Goal: Task Accomplishment & Management: Complete application form

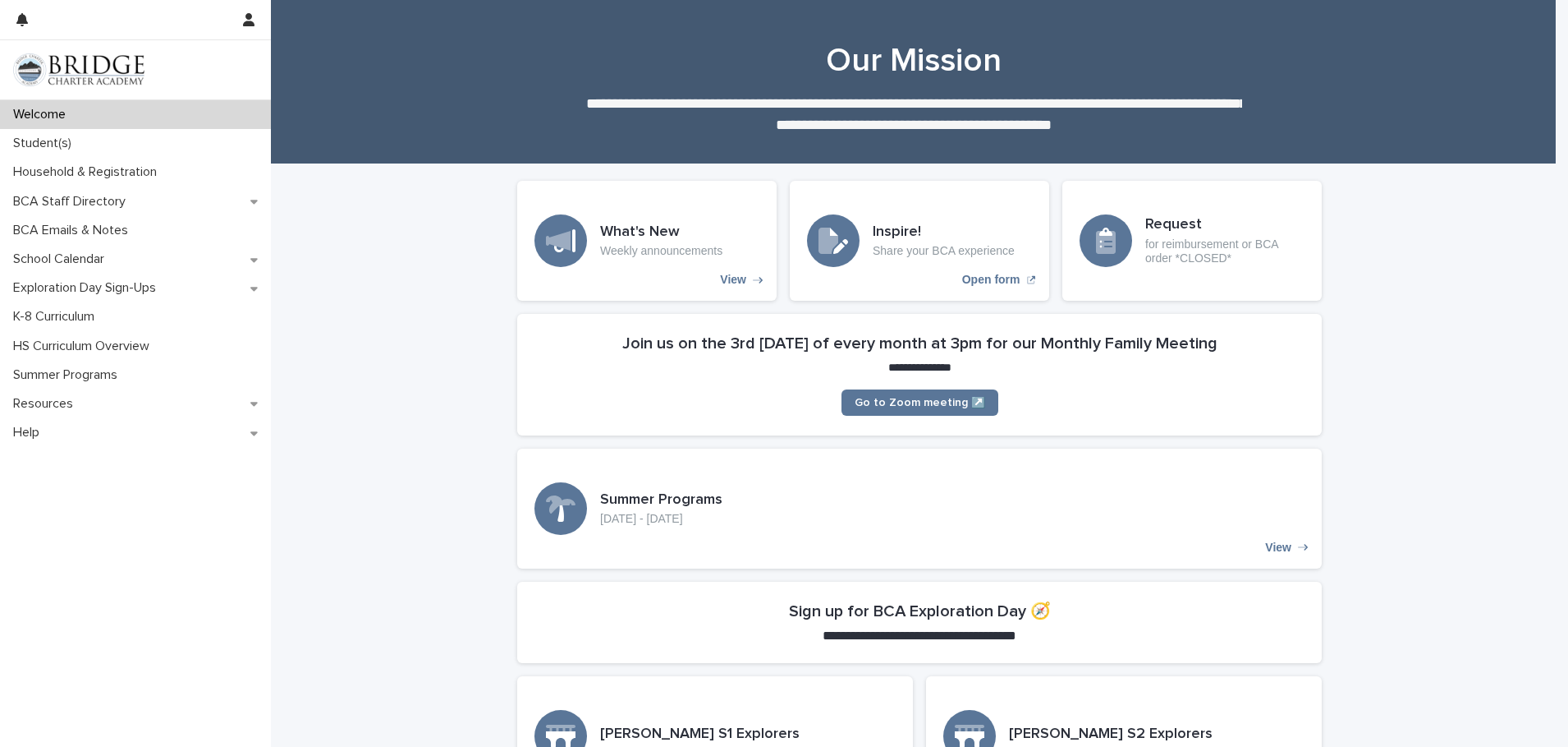
click at [107, 523] on div "Welcome Student(s) Household & Registration BCA Staff Directory BCA Emails & No…" at bounding box center [136, 423] width 271 height 647
click at [125, 372] on p "Summer Programs" at bounding box center [69, 375] width 124 height 15
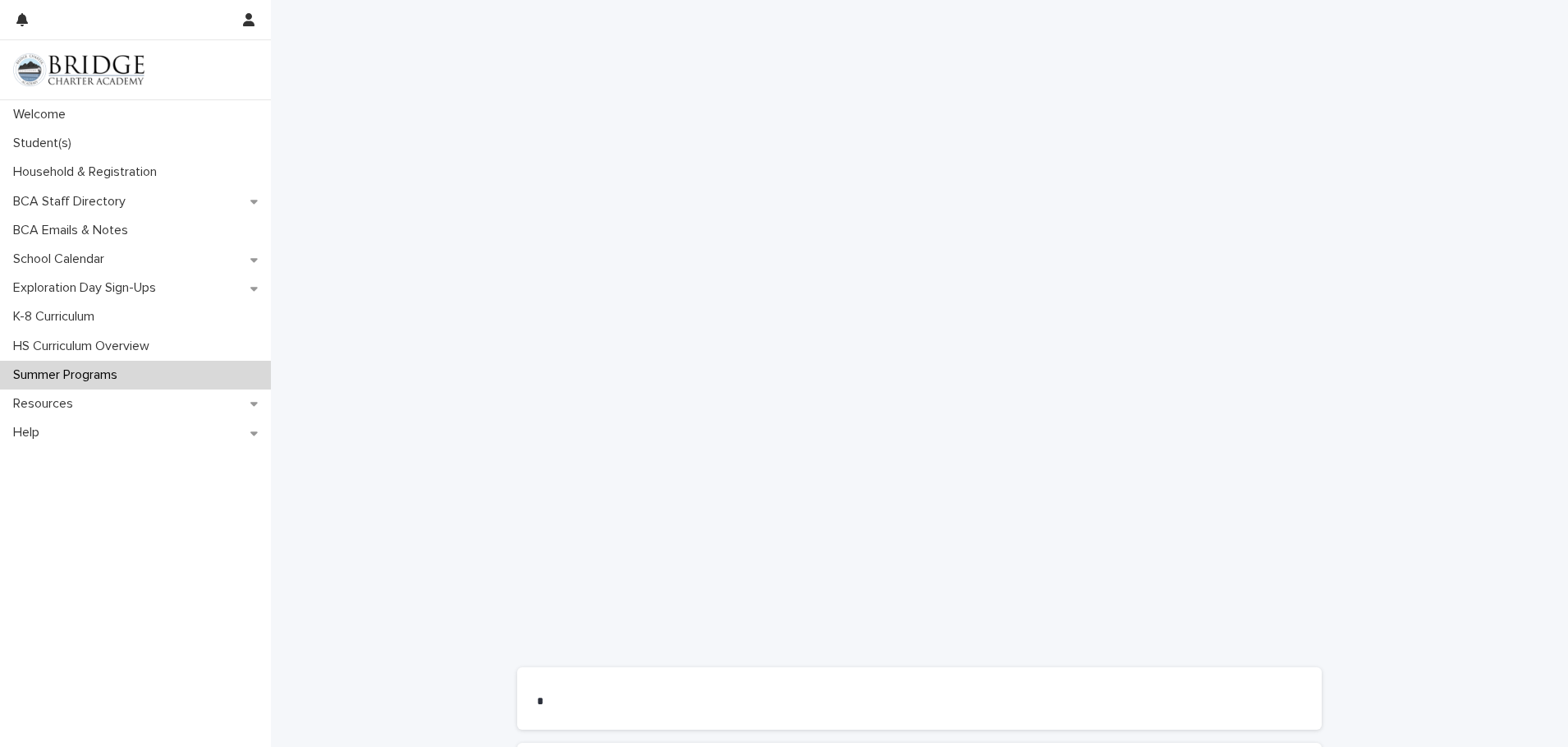
scroll to position [417, 0]
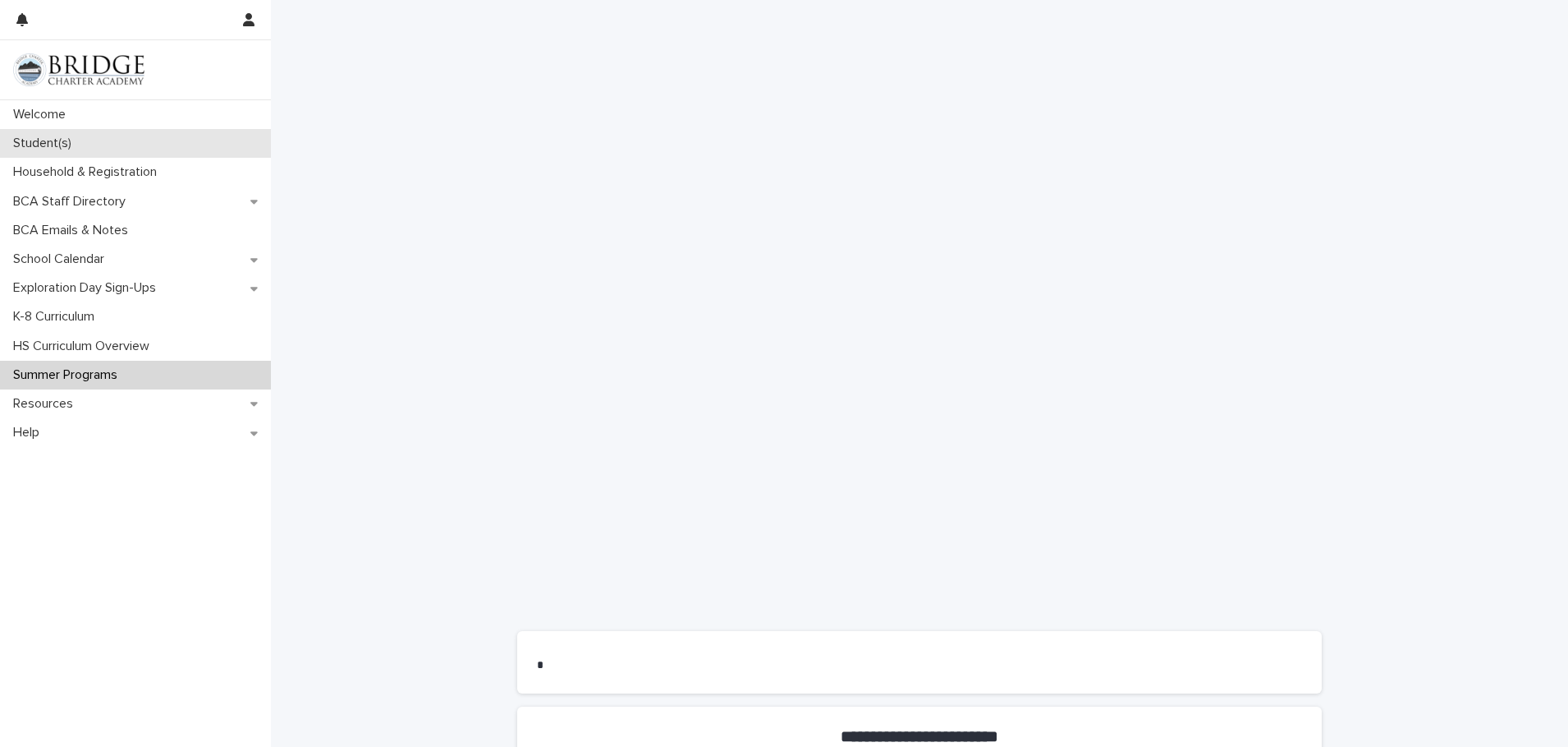
click at [70, 143] on p "Student(s)" at bounding box center [45, 143] width 78 height 15
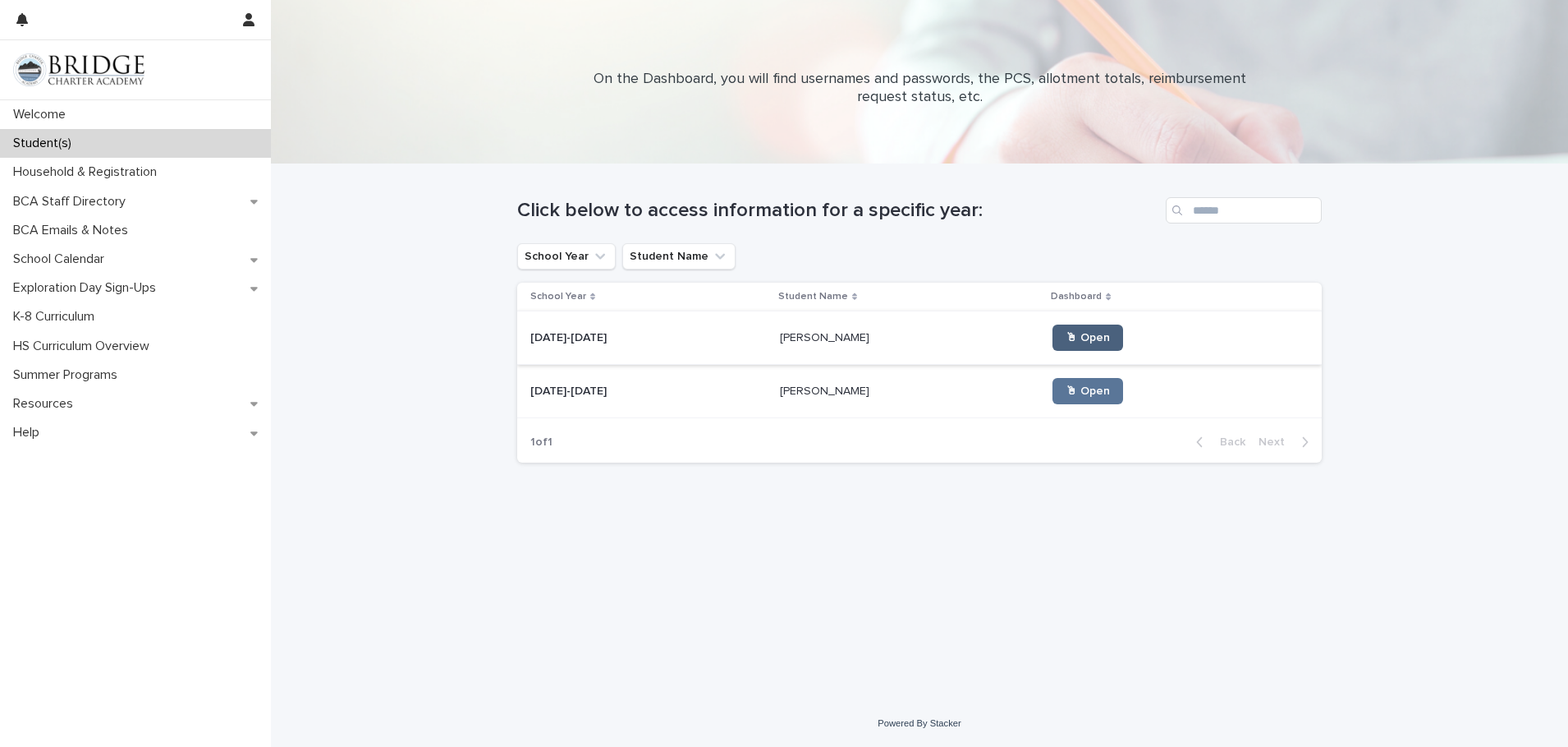
click at [1066, 335] on span "🖱 Open" at bounding box center [1088, 337] width 45 height 11
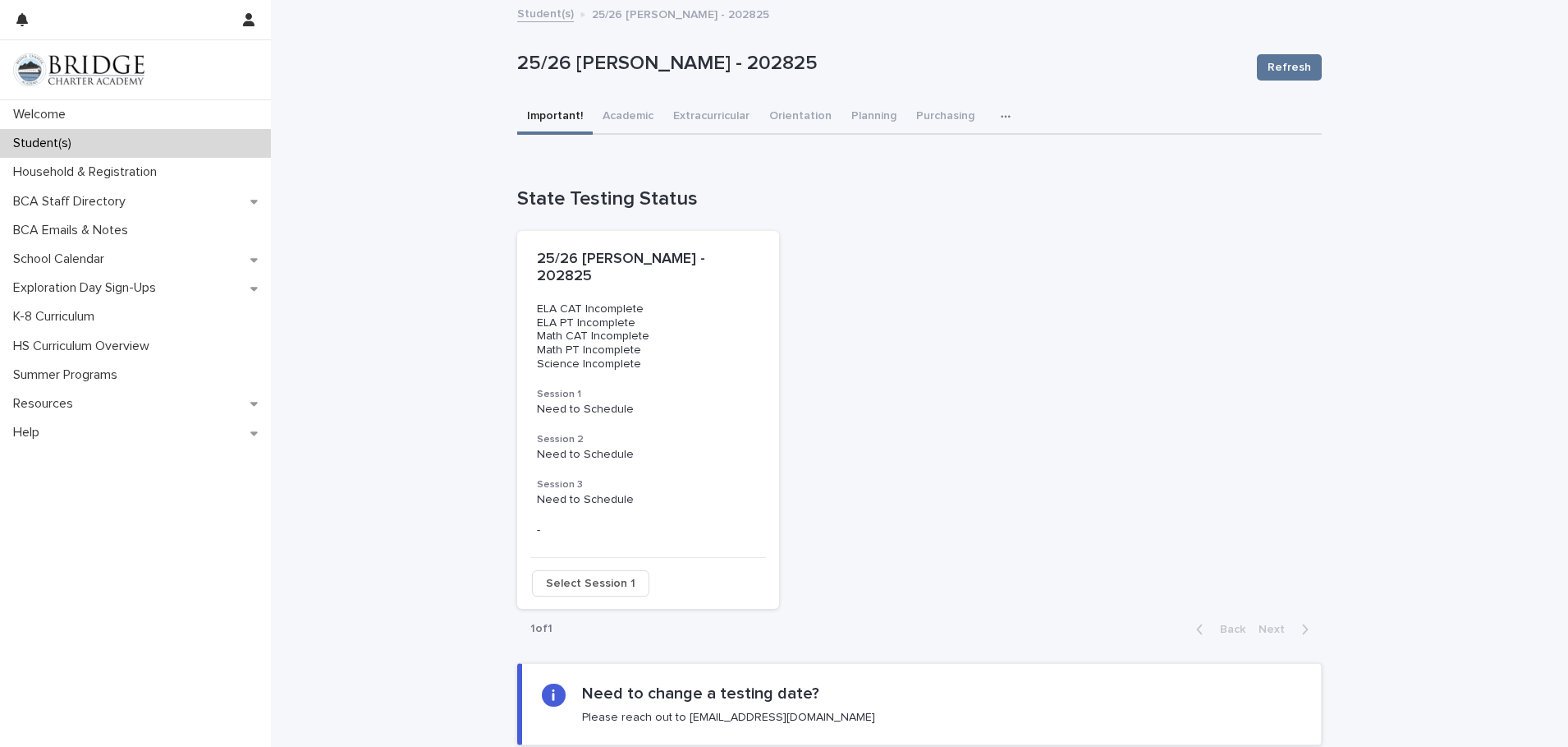
click at [1001, 113] on icon "button" at bounding box center [1005, 116] width 9 height 11
click at [702, 111] on button "Extracurricular" at bounding box center [711, 118] width 96 height 34
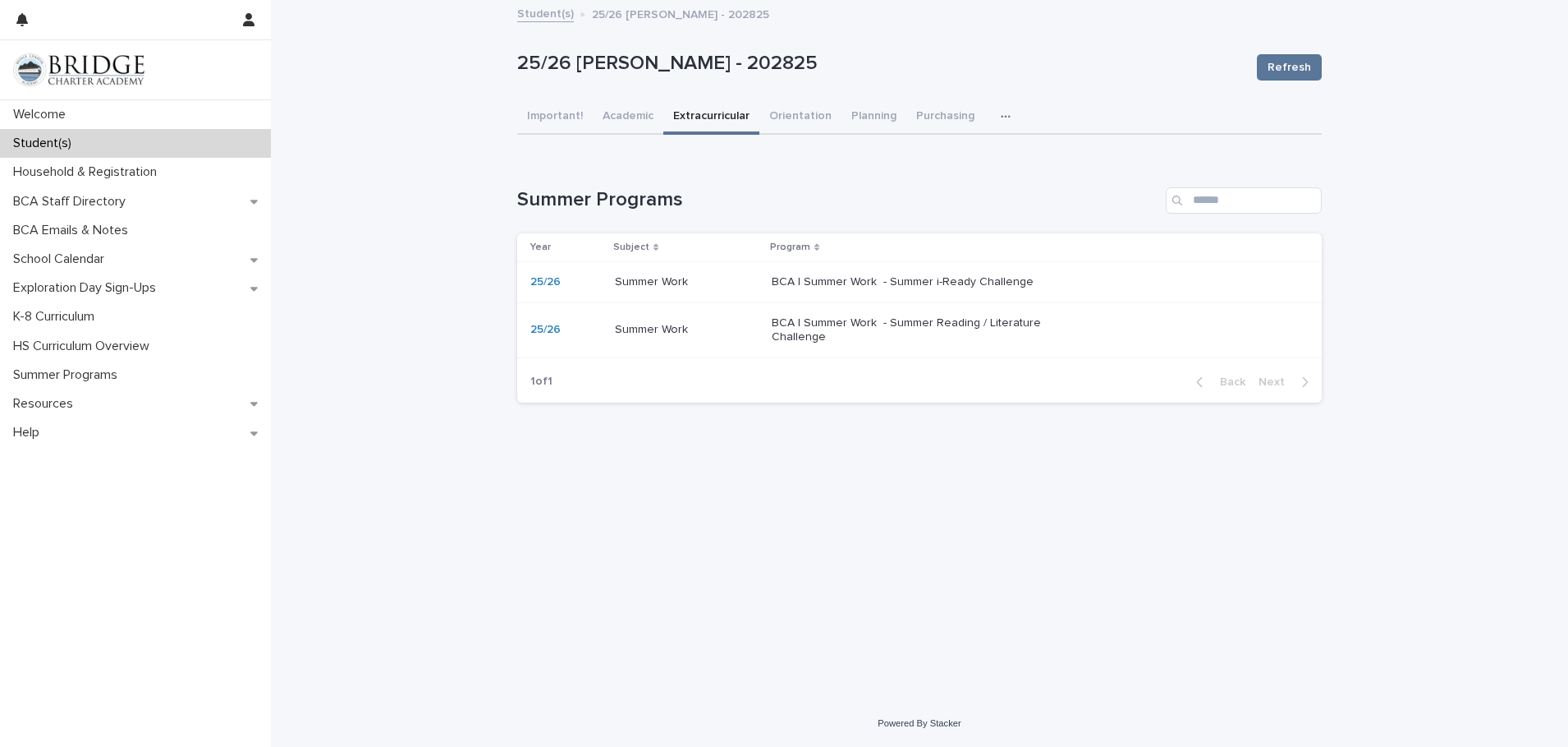
click at [897, 321] on p "BCA | Summer Work - Summer Reading / Literature Challenge" at bounding box center [908, 330] width 274 height 28
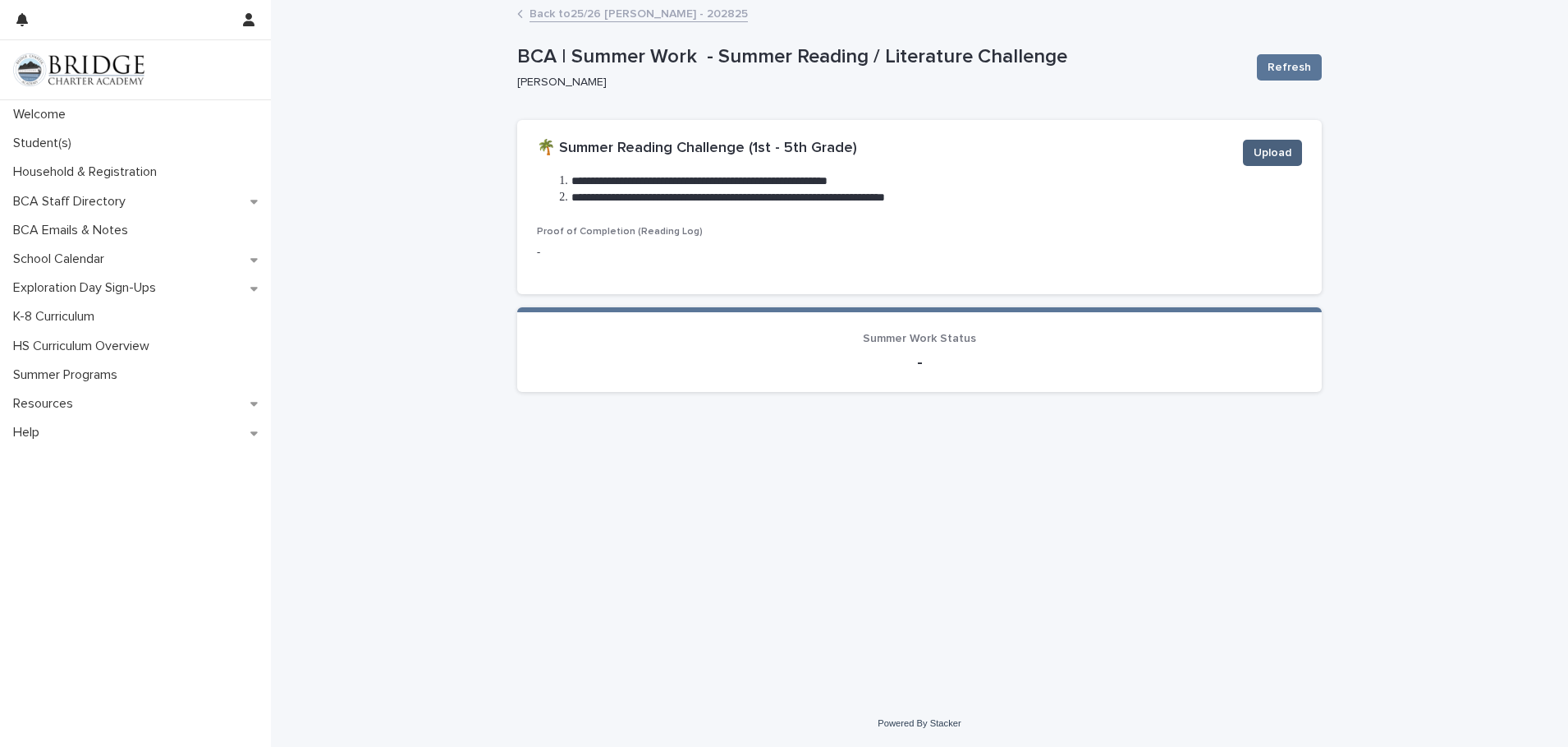
click at [1270, 152] on span "Upload" at bounding box center [1273, 152] width 38 height 16
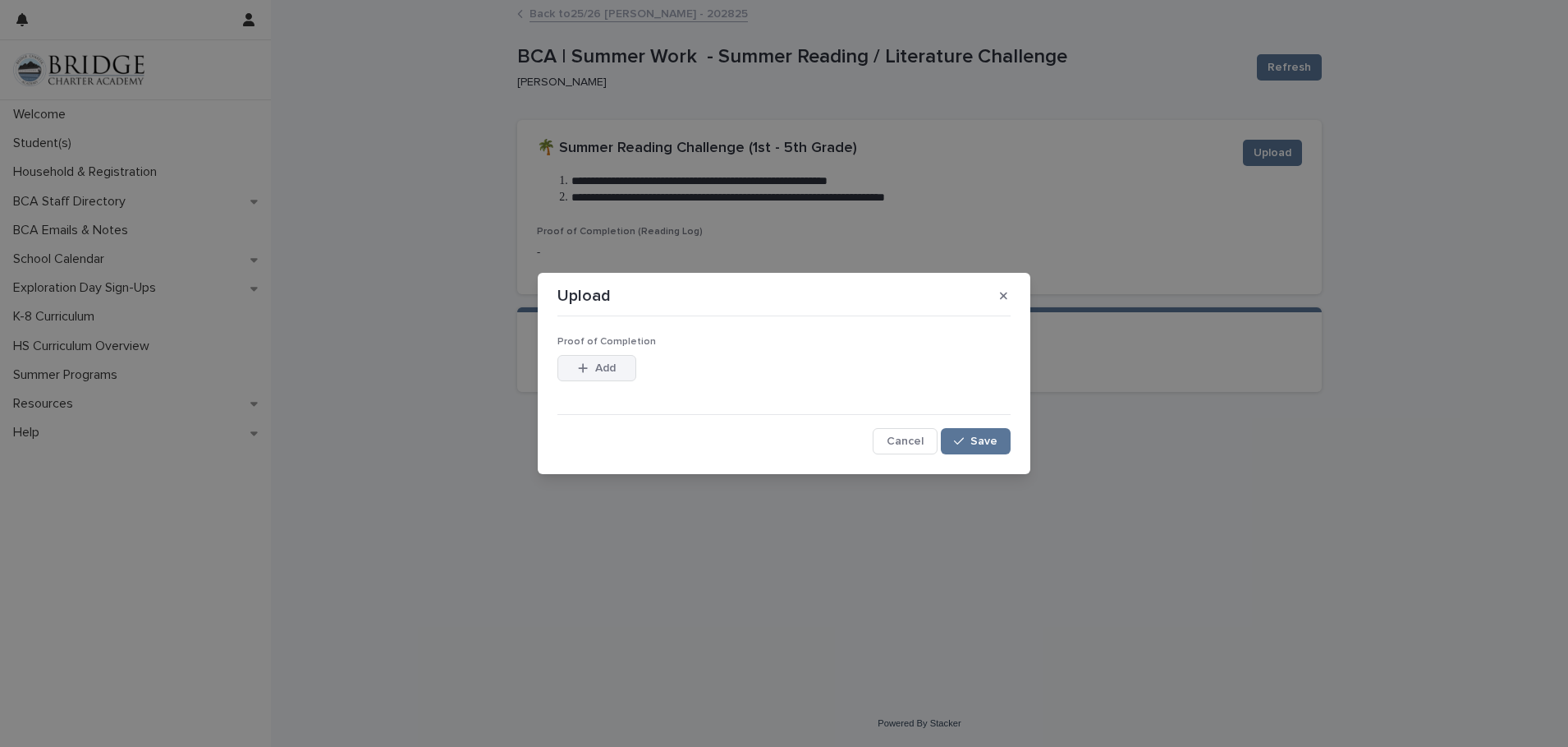
click at [590, 355] on button "Add" at bounding box center [597, 367] width 79 height 27
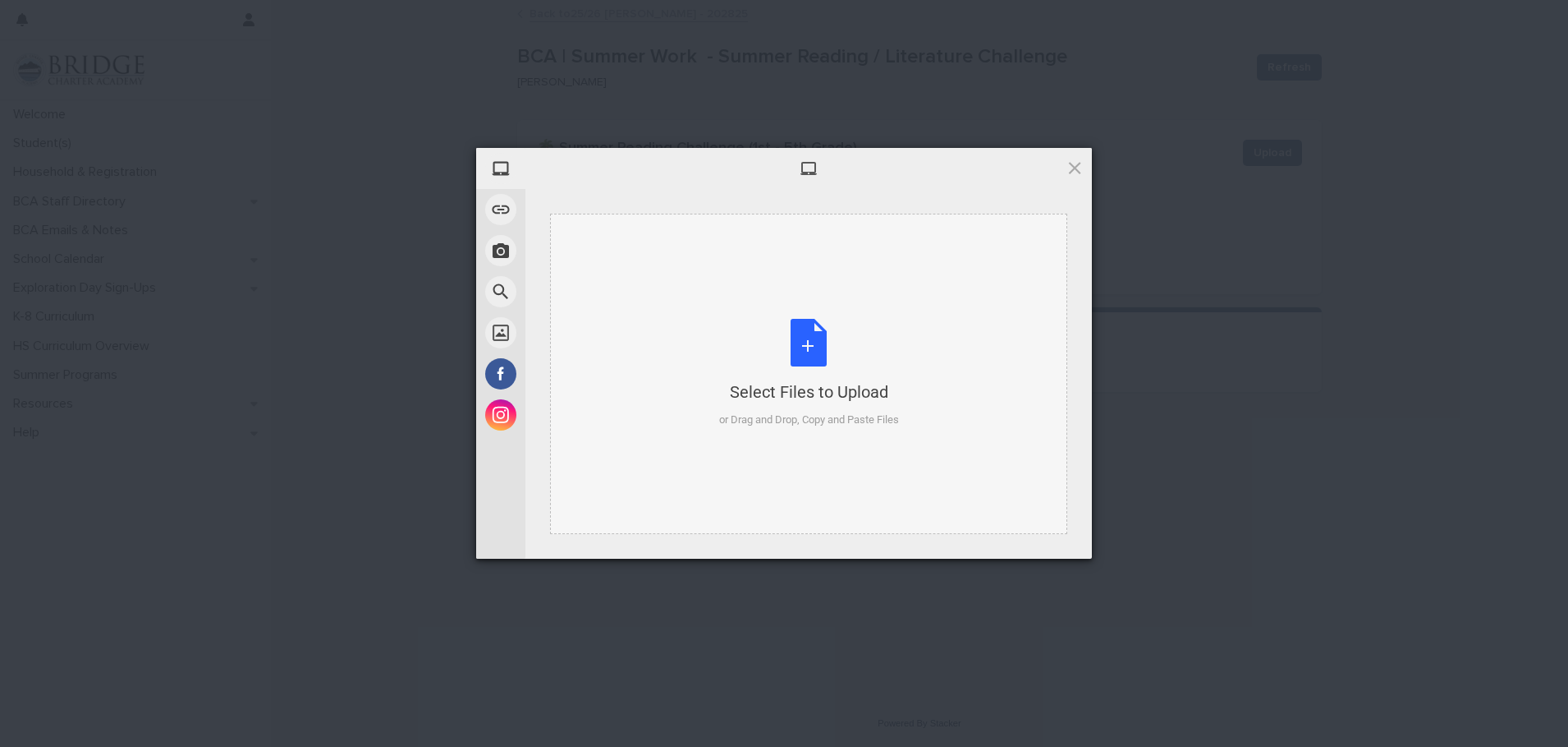
click at [814, 338] on div "Select Files to Upload or Drag and Drop, Copy and Paste Files" at bounding box center [809, 373] width 180 height 109
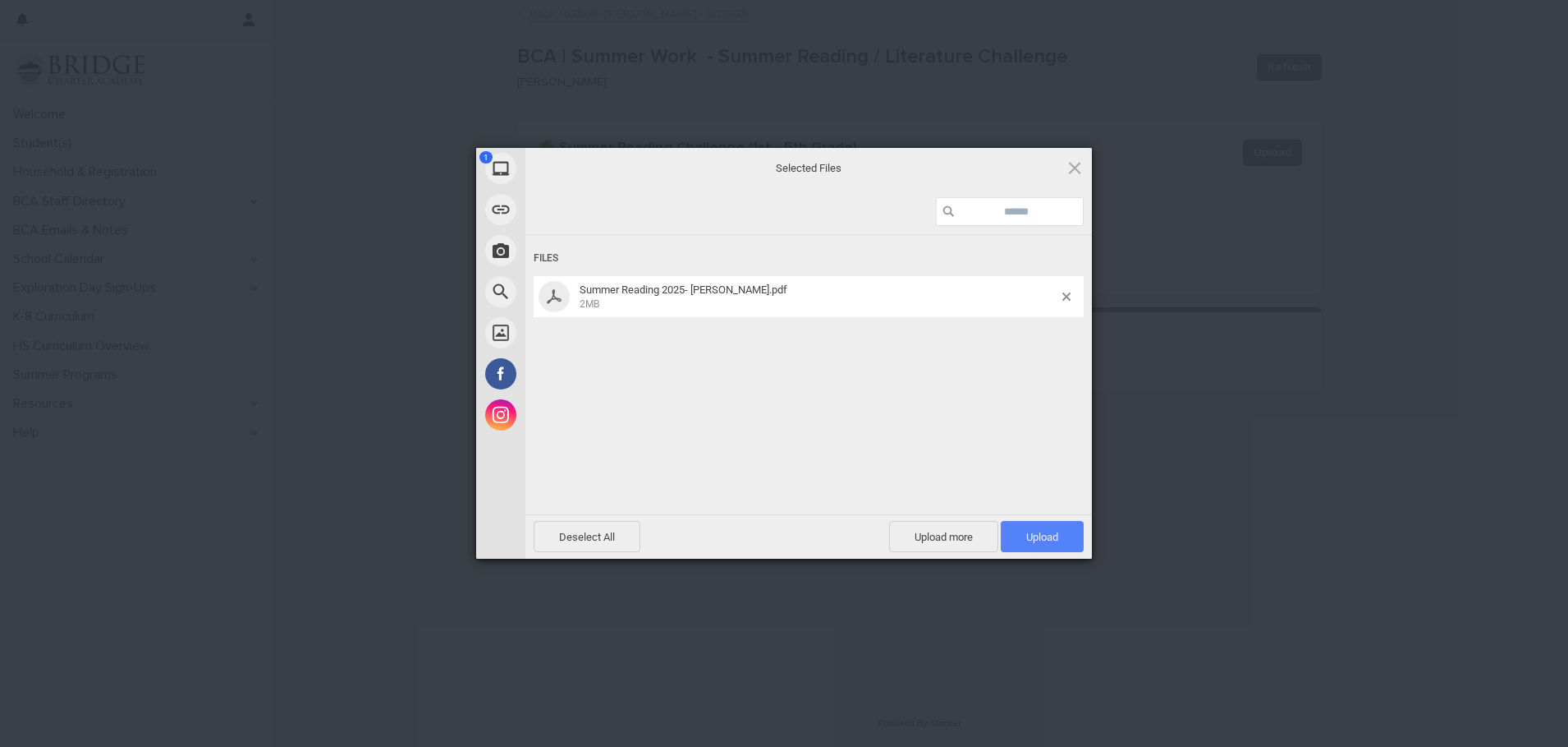
click at [1040, 543] on span "Upload 1" at bounding box center [1042, 537] width 83 height 31
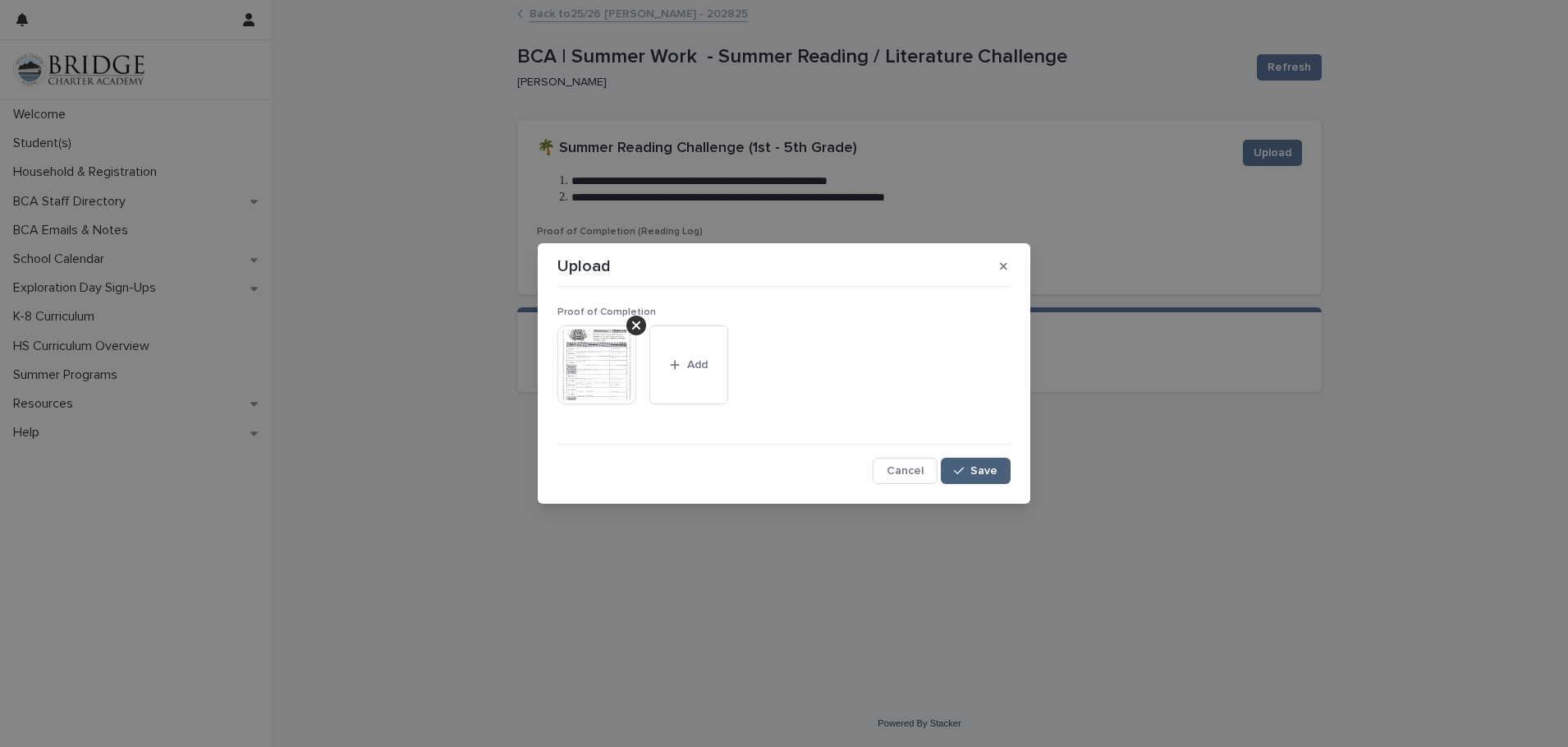
click at [988, 469] on span "Save" at bounding box center [984, 471] width 27 height 11
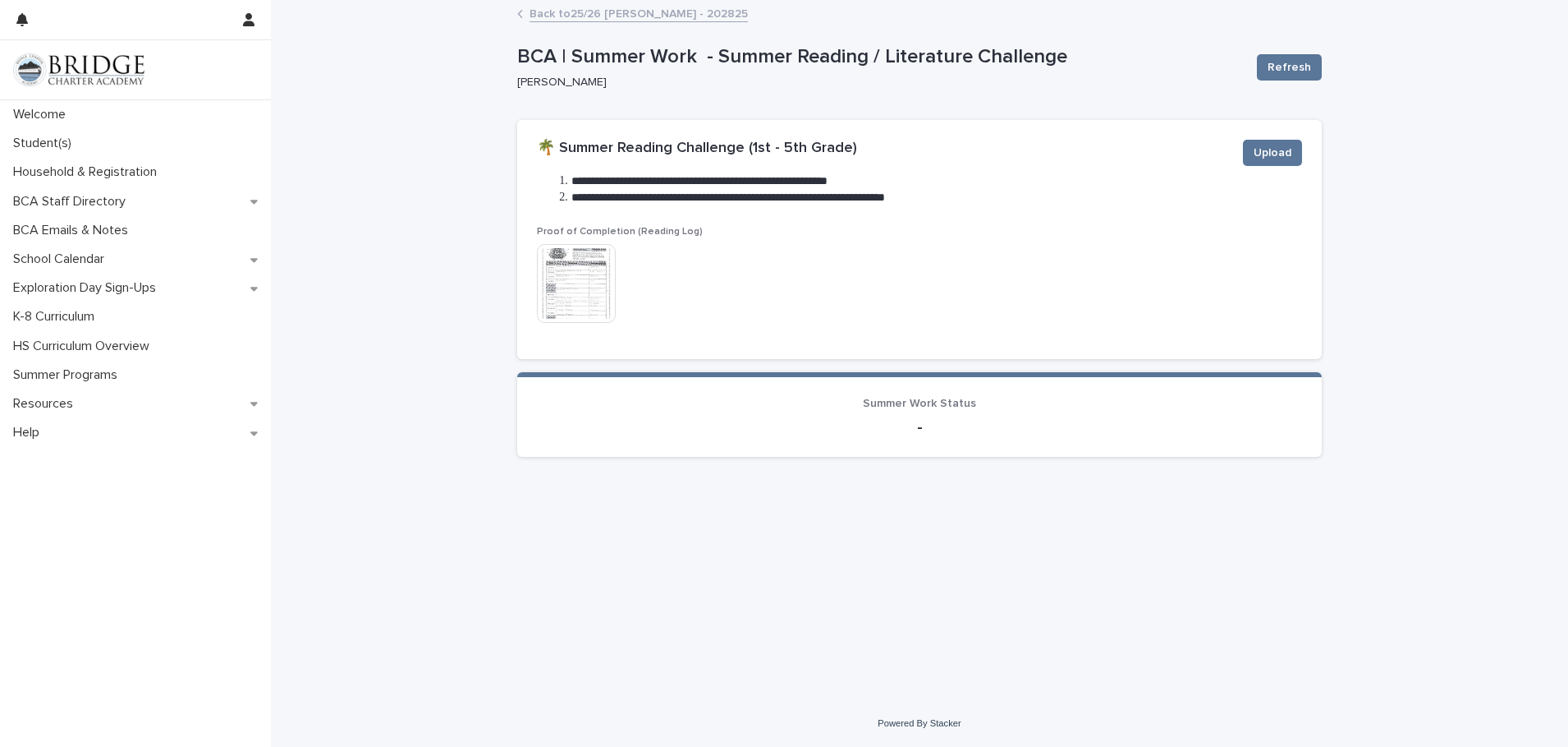
click at [602, 281] on img at bounding box center [577, 283] width 79 height 79
